Goal: Information Seeking & Learning: Learn about a topic

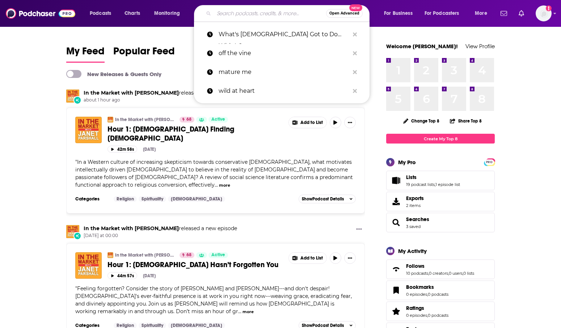
click at [259, 11] on input "Search podcasts, credits, & more..." at bounding box center [270, 14] width 112 height 12
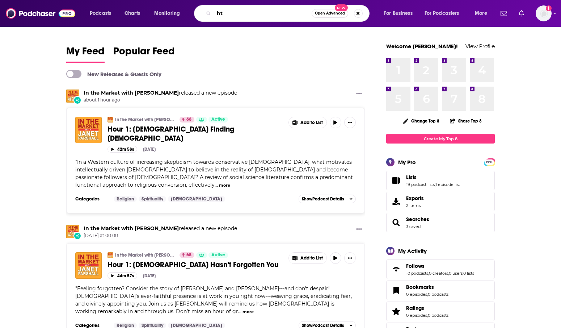
type input "h"
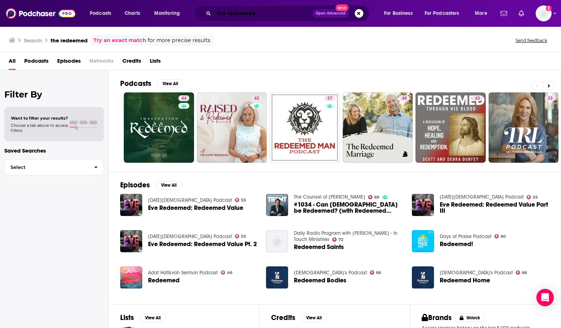
click at [267, 14] on input "the redeemed" at bounding box center [263, 14] width 99 height 12
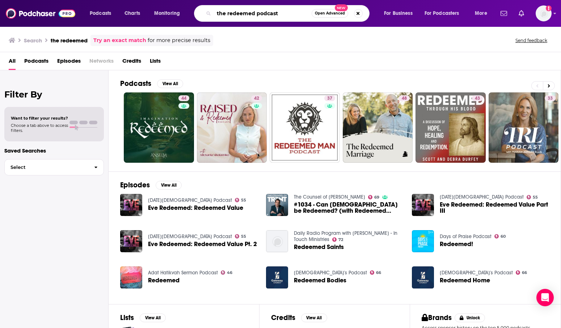
type input "the redeemed podcast"
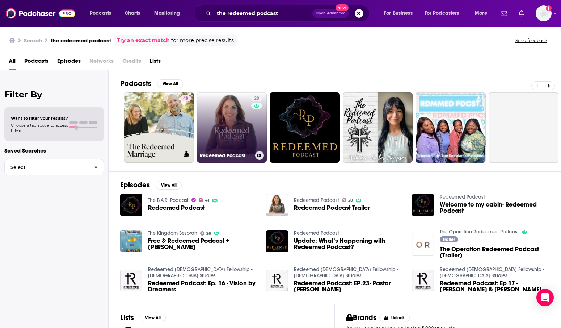
click at [232, 97] on link "20 Redeemed Podcast" at bounding box center [232, 127] width 70 height 70
